Goal: Participate in discussion: Participate in discussion

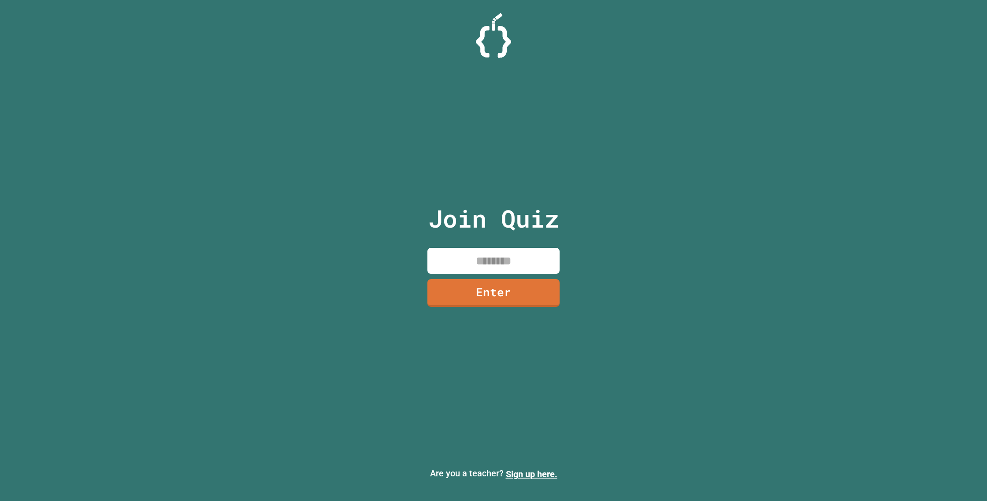
click at [456, 242] on div "Join Quiz Enter" at bounding box center [493, 250] width 148 height 457
click at [468, 251] on input at bounding box center [493, 261] width 132 height 26
type input "********"
click at [499, 297] on link "Enter" at bounding box center [493, 292] width 124 height 29
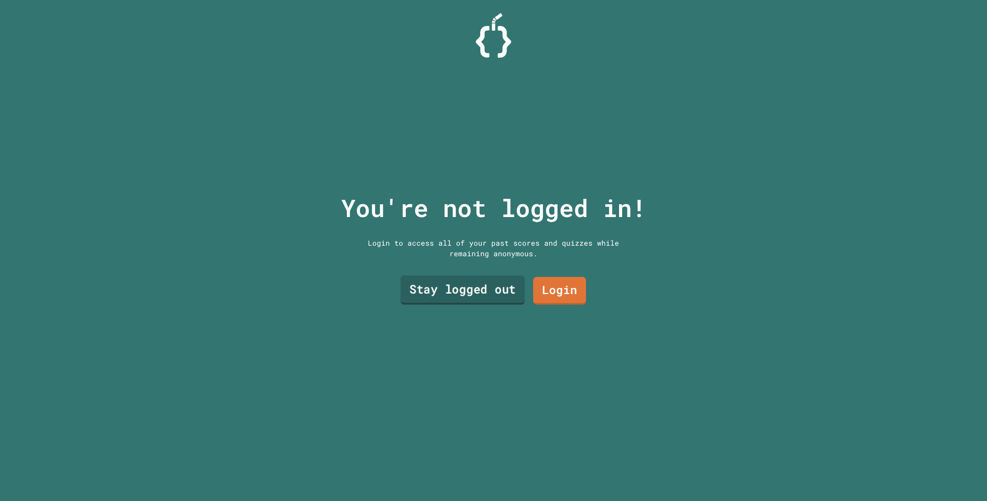
click at [469, 300] on link "Stay logged out" at bounding box center [462, 290] width 124 height 29
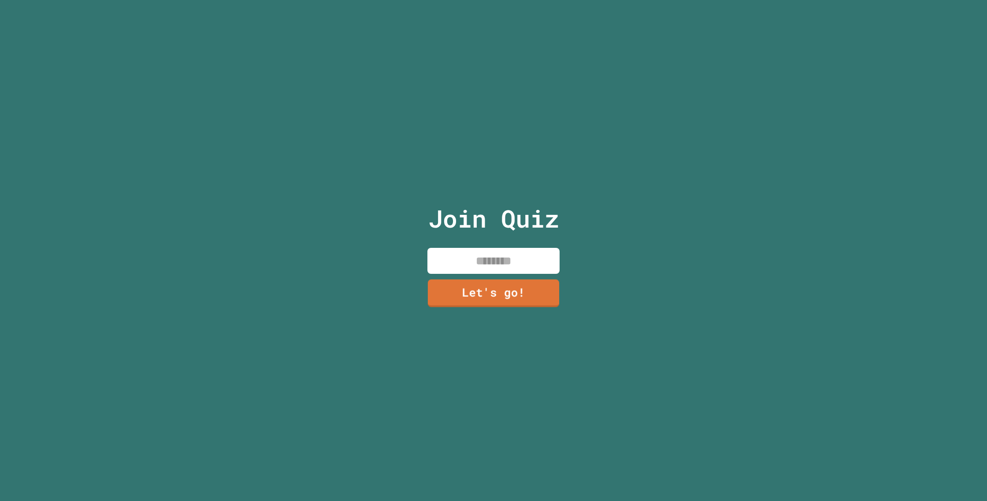
click at [475, 276] on div "Join Quiz Let's go!" at bounding box center [493, 250] width 148 height 501
click at [472, 267] on input at bounding box center [493, 261] width 132 height 26
type input "*****"
click at [465, 290] on link "Let's go!" at bounding box center [493, 292] width 128 height 29
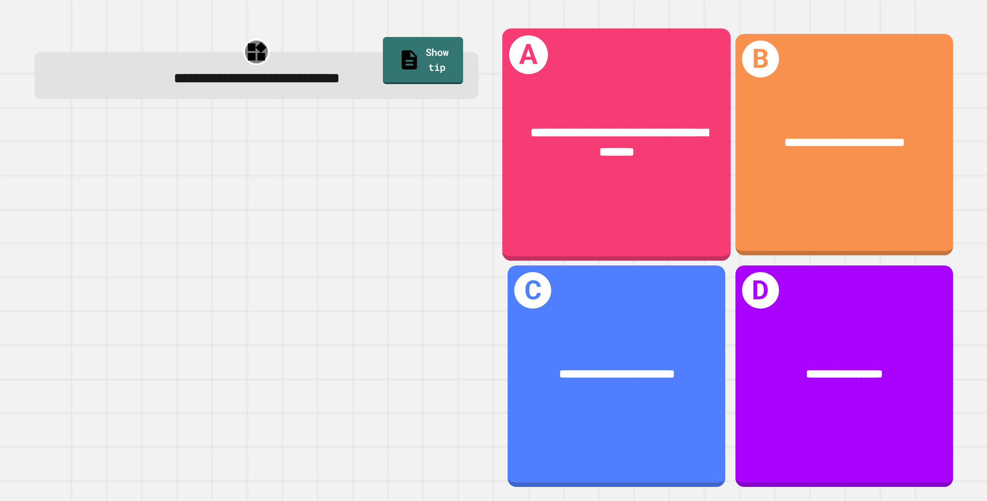
click at [553, 138] on span "**********" at bounding box center [619, 142] width 177 height 32
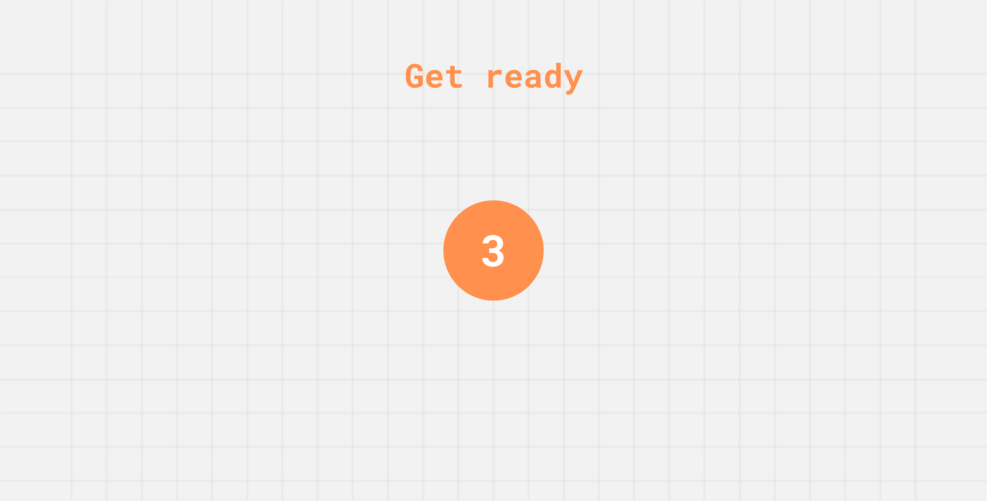
drag, startPoint x: 513, startPoint y: 501, endPoint x: 471, endPoint y: 452, distance: 64.7
click at [510, 491] on div "Get ready 3" at bounding box center [493, 250] width 66 height 501
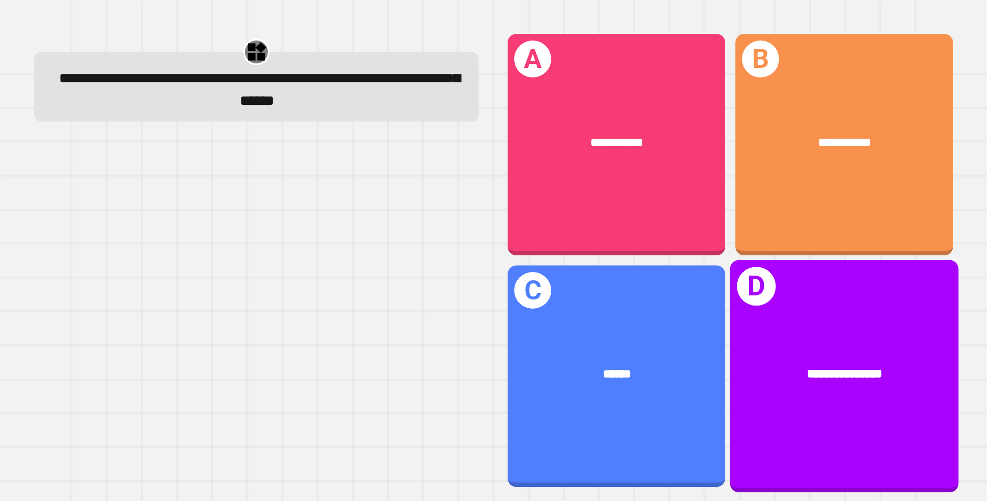
click at [759, 278] on h1 "D" at bounding box center [756, 286] width 39 height 39
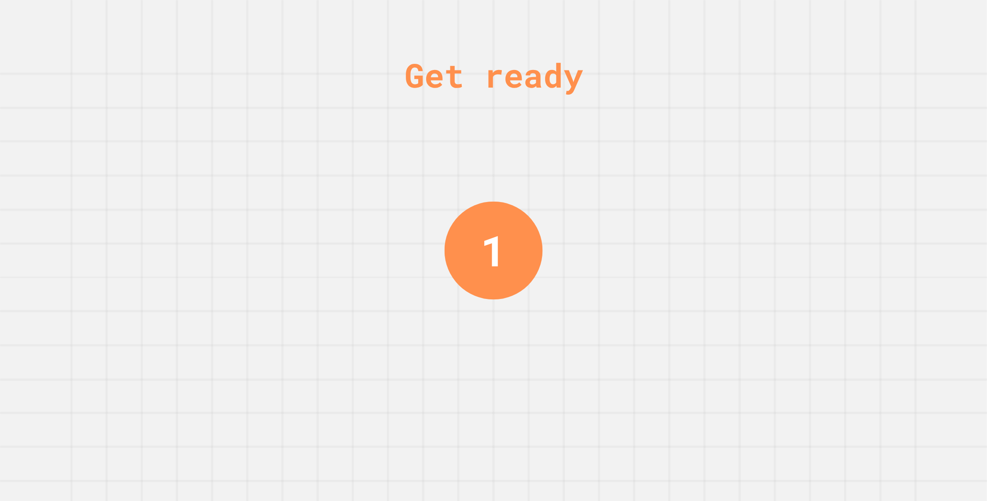
click at [497, 255] on div "1" at bounding box center [494, 251] width 26 height 64
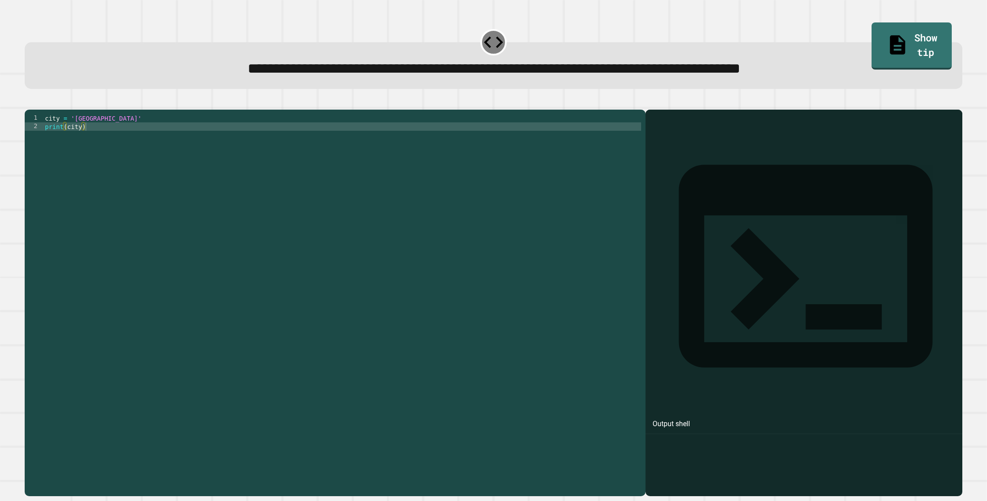
click at [362, 146] on div "city = 'Madrid' print ( city )" at bounding box center [342, 302] width 598 height 377
click at [83, 143] on div "city = 'Madrid' print ( city )" at bounding box center [342, 302] width 598 height 377
drag, startPoint x: 101, startPoint y: 133, endPoint x: 74, endPoint y: 132, distance: 26.4
click at [72, 132] on div "city = 'Madrid' print ( city )" at bounding box center [342, 302] width 598 height 377
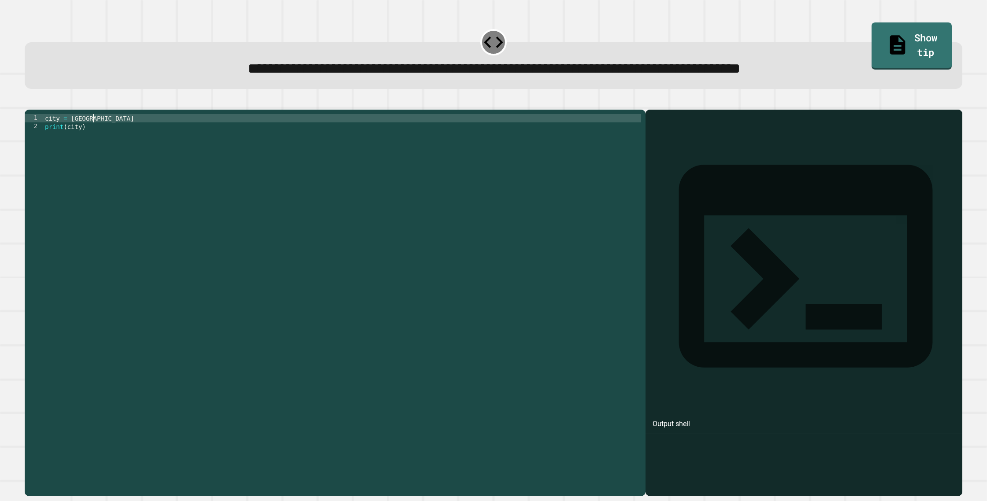
scroll to position [0, 3]
click at [29, 102] on icon "button" at bounding box center [29, 102] width 0 height 0
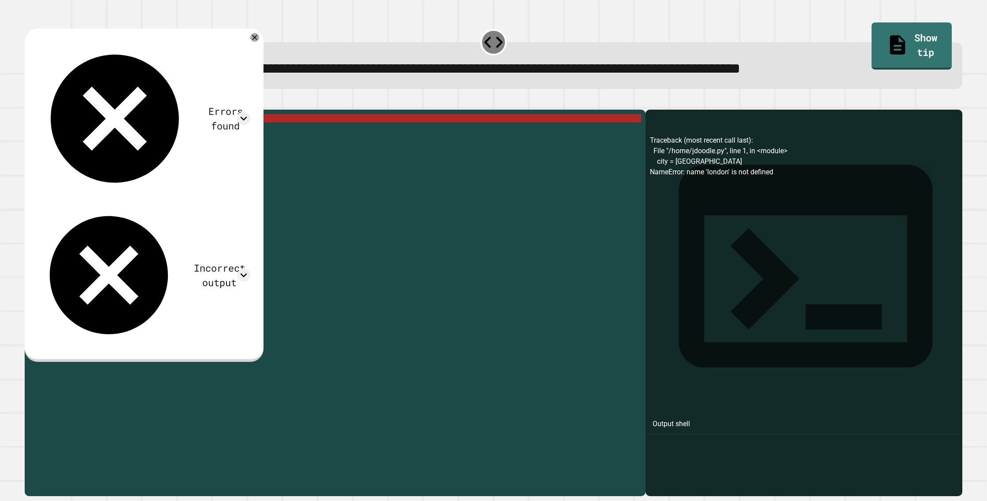
drag, startPoint x: 75, startPoint y: 133, endPoint x: 125, endPoint y: 151, distance: 52.8
click at [76, 134] on div "city = london print ( city )" at bounding box center [342, 302] width 598 height 377
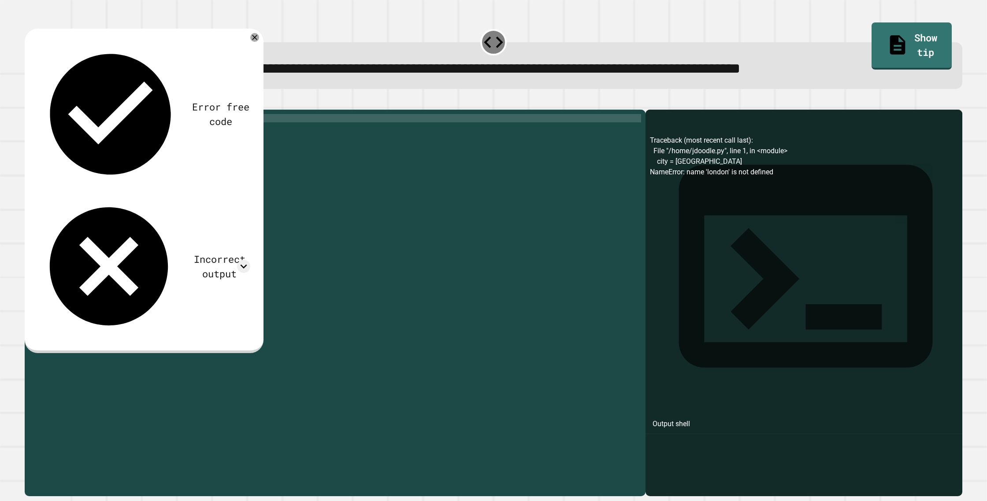
scroll to position [0, 2]
click at [50, 54] on icon at bounding box center [110, 114] width 121 height 121
click at [29, 102] on icon "button" at bounding box center [29, 102] width 0 height 0
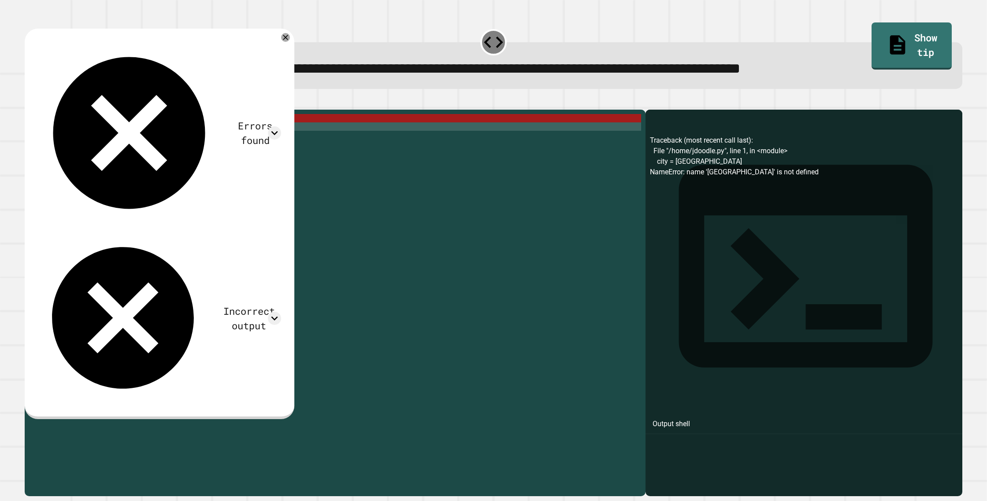
click at [99, 136] on div "city = London print ( city )" at bounding box center [342, 302] width 598 height 377
click at [100, 133] on div "city = London print ( city )" at bounding box center [342, 302] width 598 height 377
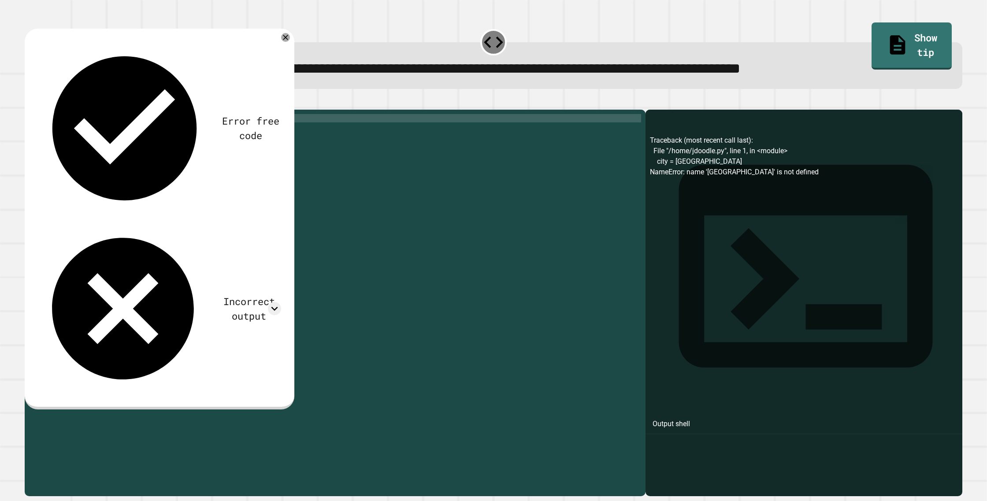
click at [70, 130] on div "city = [GEOGRAPHIC_DATA] " print ( city )" at bounding box center [342, 302] width 598 height 377
type textarea "**********"
click at [29, 102] on button "button" at bounding box center [29, 102] width 0 height 0
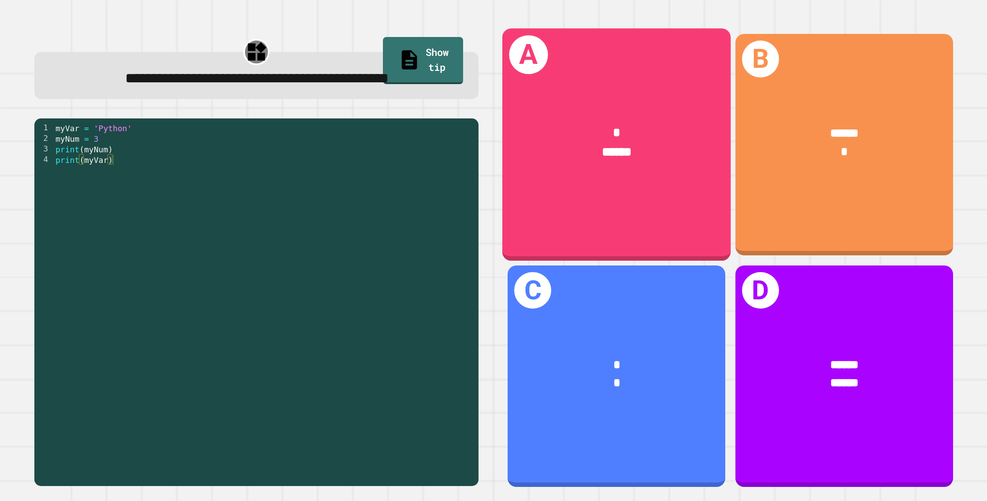
click at [639, 213] on div "A * ******" at bounding box center [616, 145] width 229 height 233
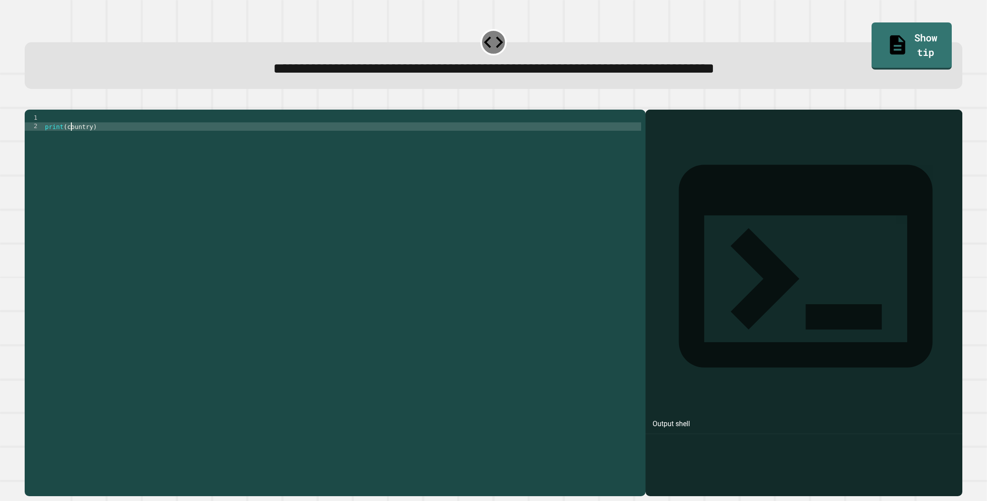
click at [70, 141] on div "print ( country )" at bounding box center [342, 302] width 598 height 377
click at [40, 122] on div "1" at bounding box center [34, 118] width 19 height 8
click at [44, 133] on div "print ( country )" at bounding box center [342, 302] width 598 height 377
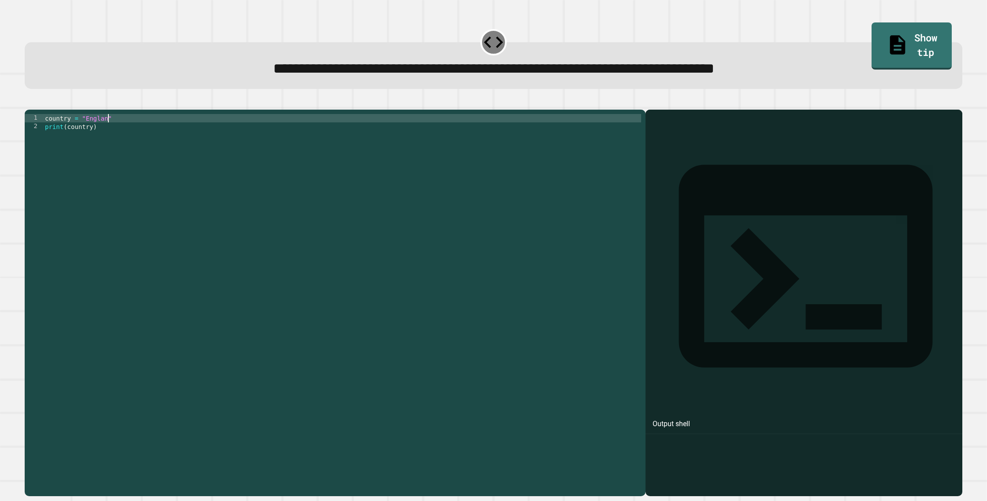
scroll to position [0, 4]
type textarea "**********"
click at [29, 102] on icon "button" at bounding box center [29, 102] width 0 height 0
click at [103, 134] on div "[PERSON_NAME] = 13 randTwo = 25 randThree = 19 print ( [PERSON_NAME] ) print ( …" at bounding box center [342, 302] width 598 height 377
click at [103, 139] on div "[PERSON_NAME] = 13 randTwo = 25 randThree = 19 print ( [PERSON_NAME] ) print ( …" at bounding box center [342, 302] width 598 height 377
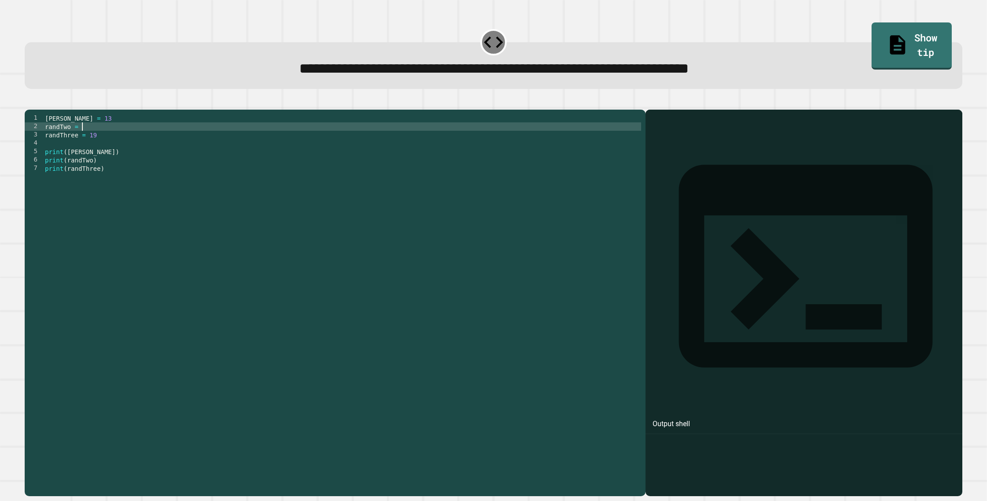
scroll to position [0, 3]
type textarea "**********"
click at [29, 102] on button "button" at bounding box center [29, 102] width 0 height 0
